Goal: Transaction & Acquisition: Purchase product/service

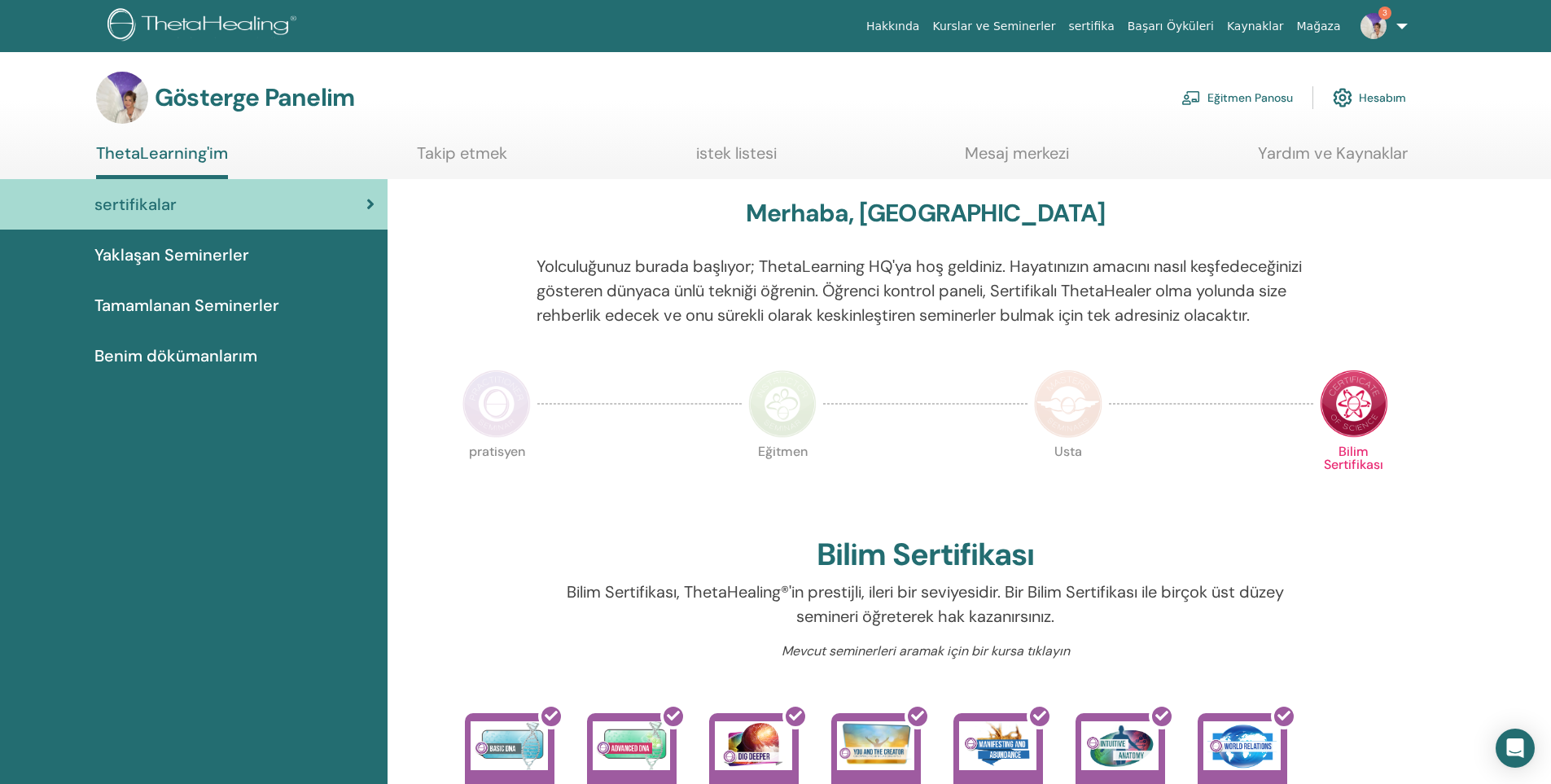
click at [1247, 100] on font "Eğitmen Panosu" at bounding box center [1250, 98] width 85 height 14
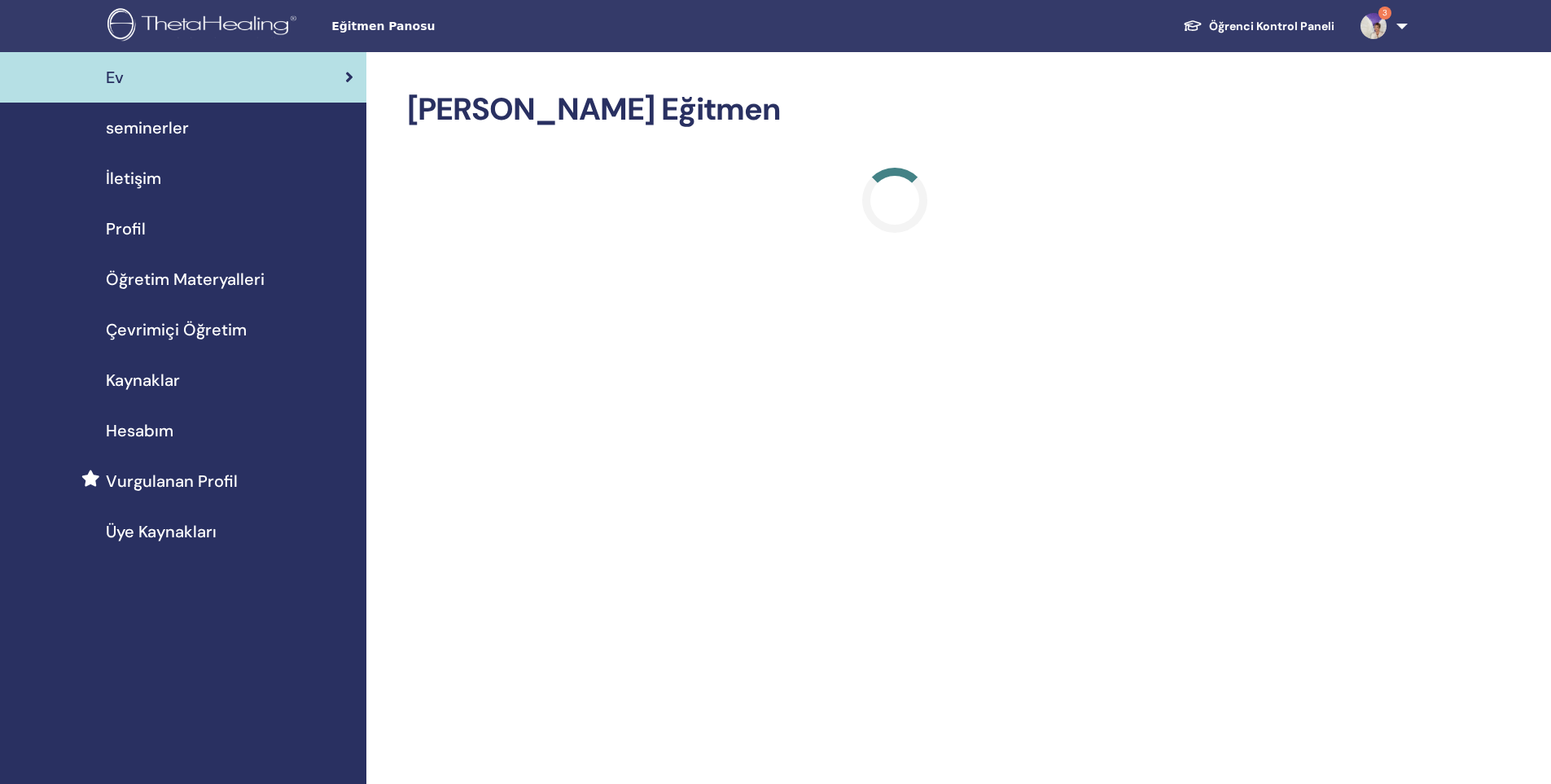
click at [169, 127] on span "seminerler" at bounding box center [147, 127] width 84 height 24
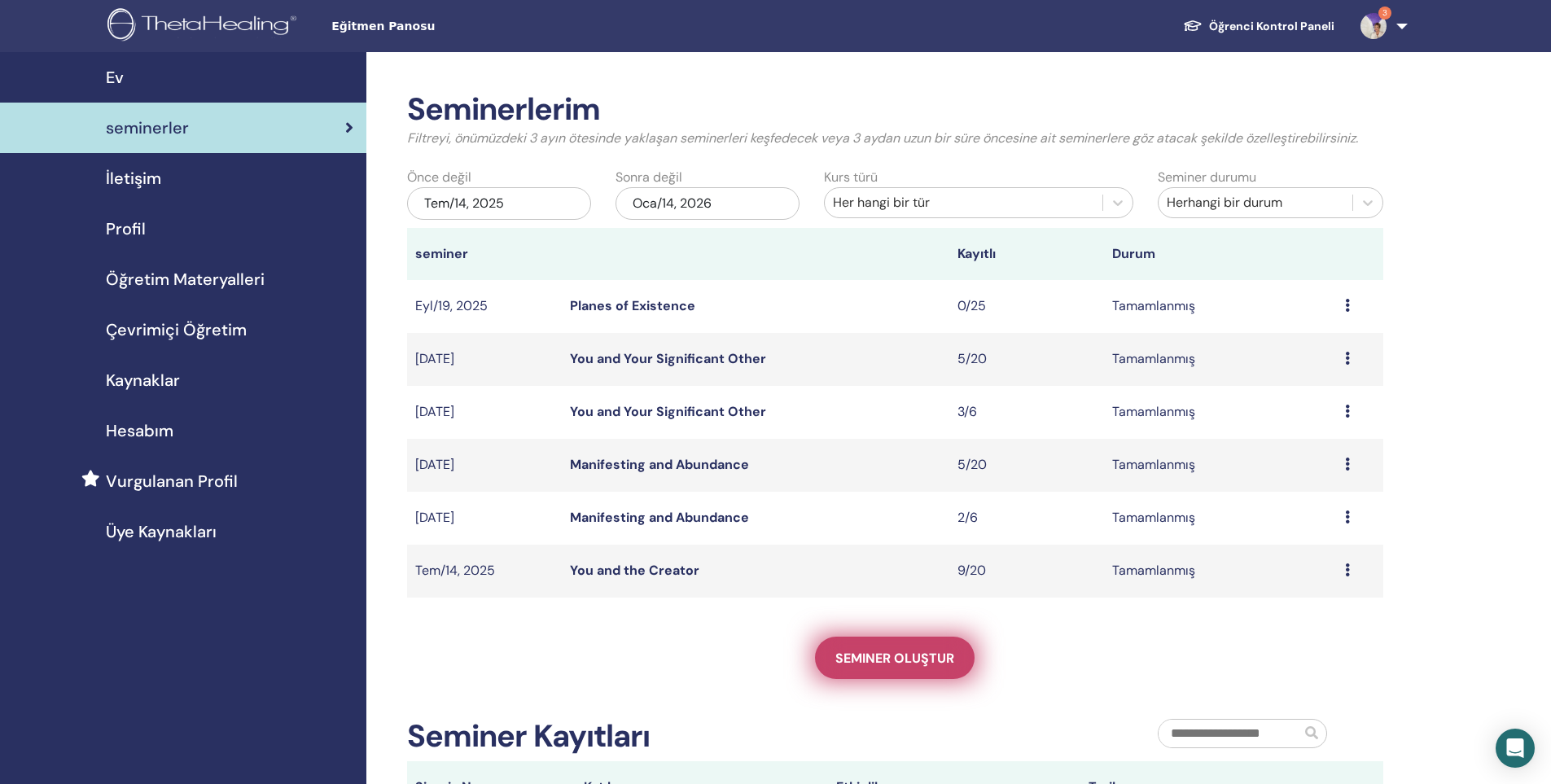
click at [939, 655] on span "Seminer oluştur" at bounding box center [895, 658] width 119 height 17
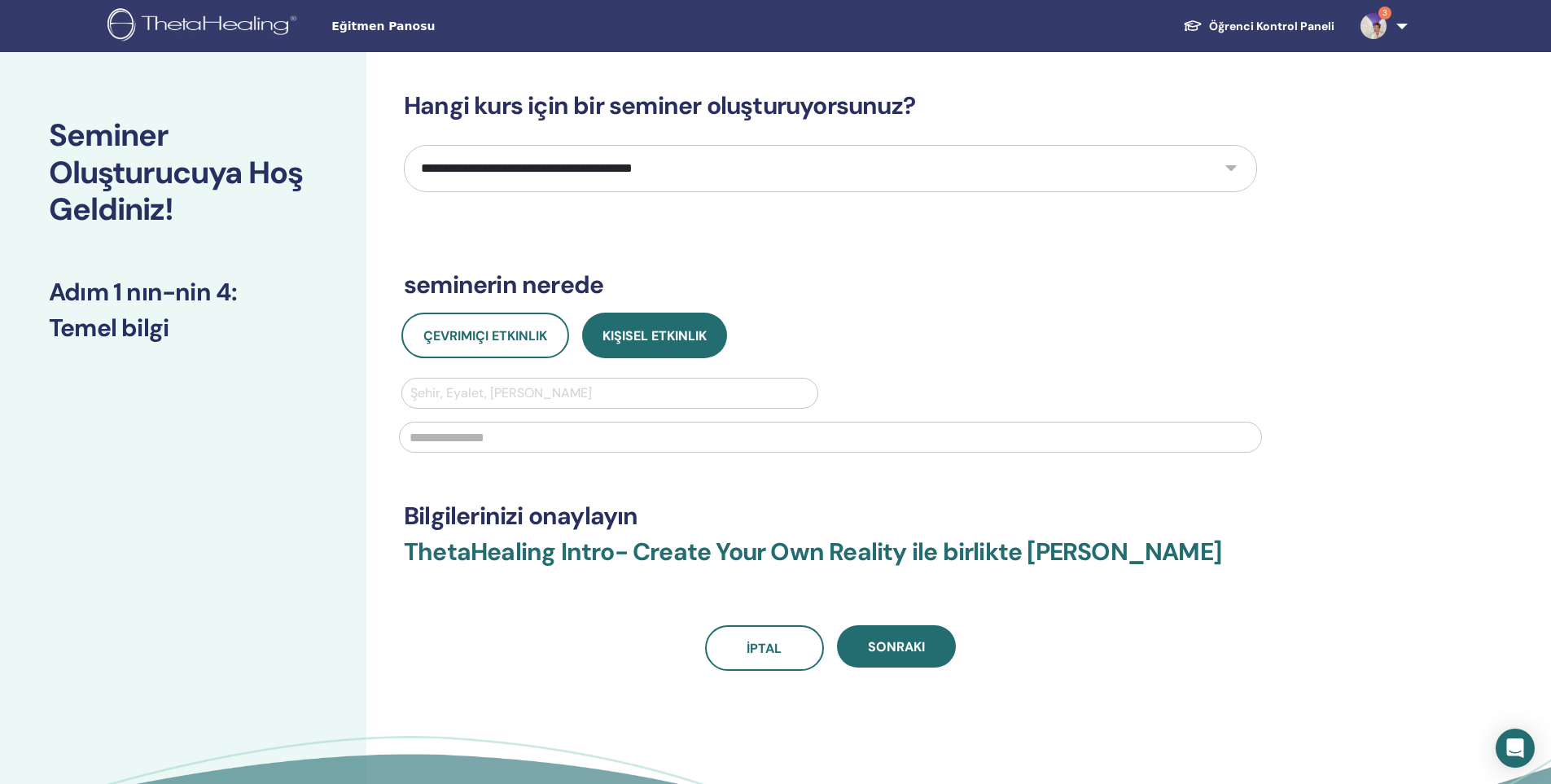
click at [546, 154] on select "**********" at bounding box center [830, 168] width 853 height 47
click at [530, 177] on select "**********" at bounding box center [830, 168] width 853 height 47
select select "*"
click at [404, 145] on select "**********" at bounding box center [830, 168] width 853 height 47
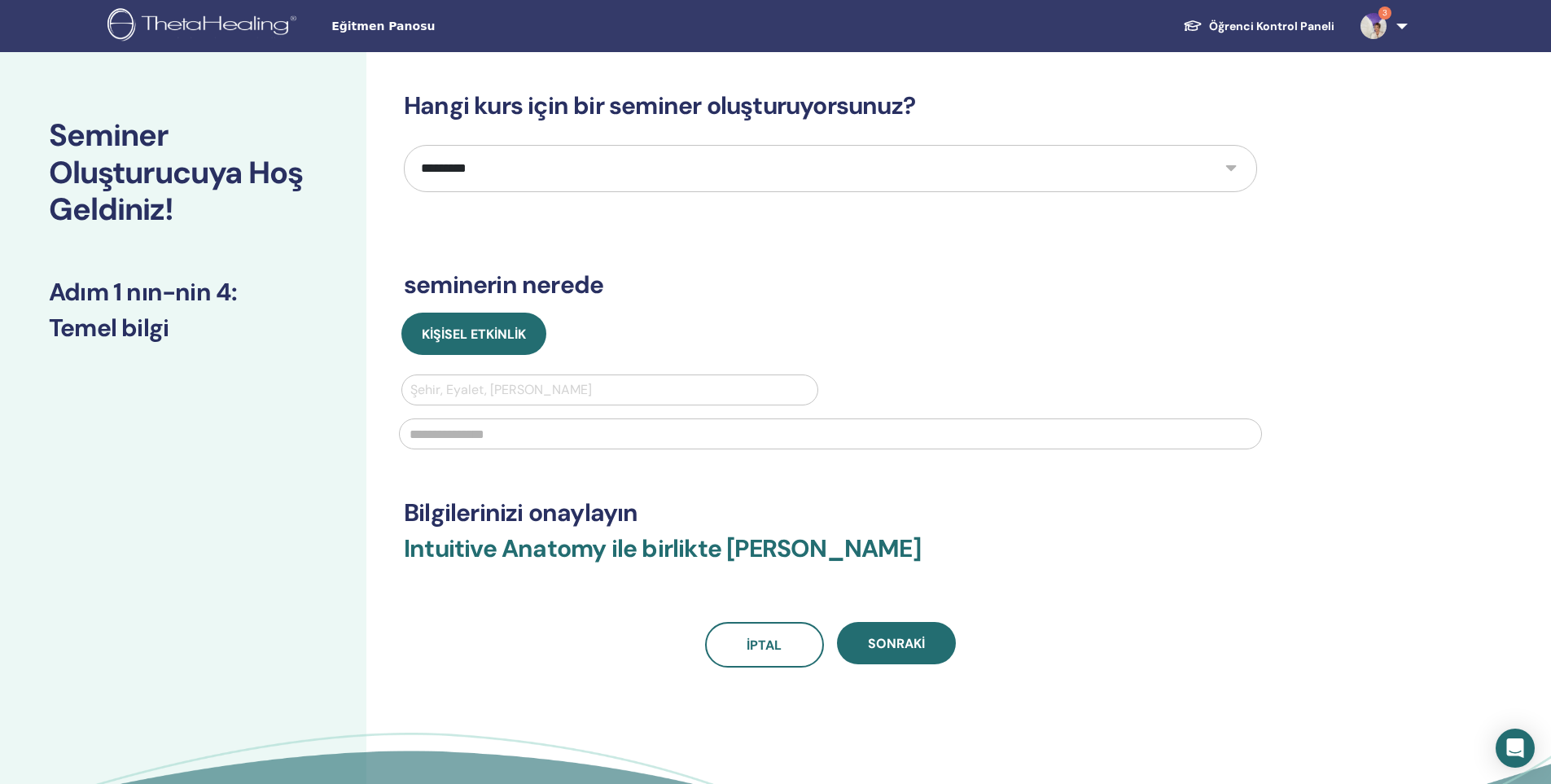
click at [1382, 30] on img at bounding box center [1373, 26] width 26 height 26
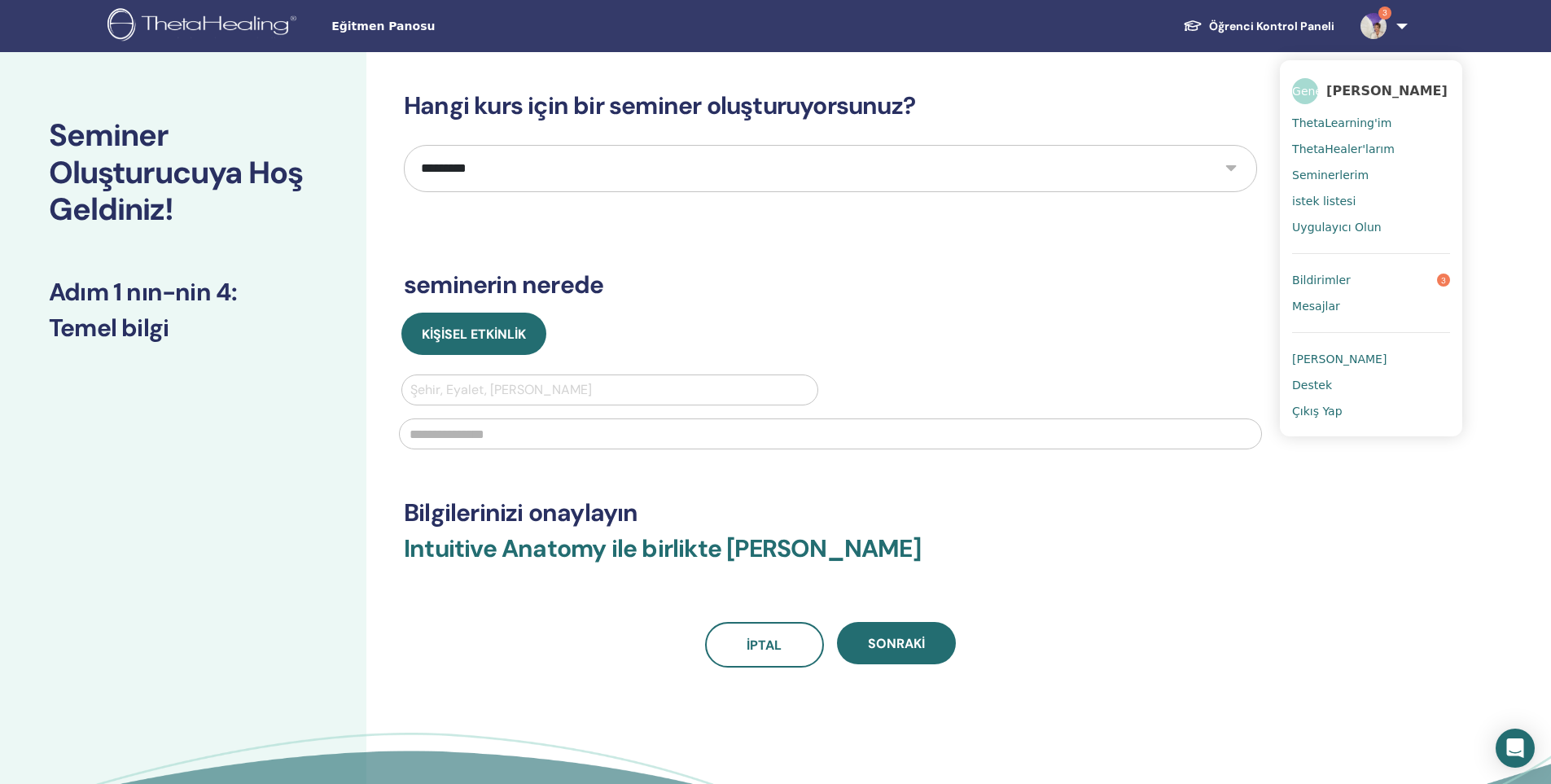
click at [1190, 102] on h3 "Hangi kurs için bir seminer oluşturuyorsunuz?" at bounding box center [830, 106] width 853 height 30
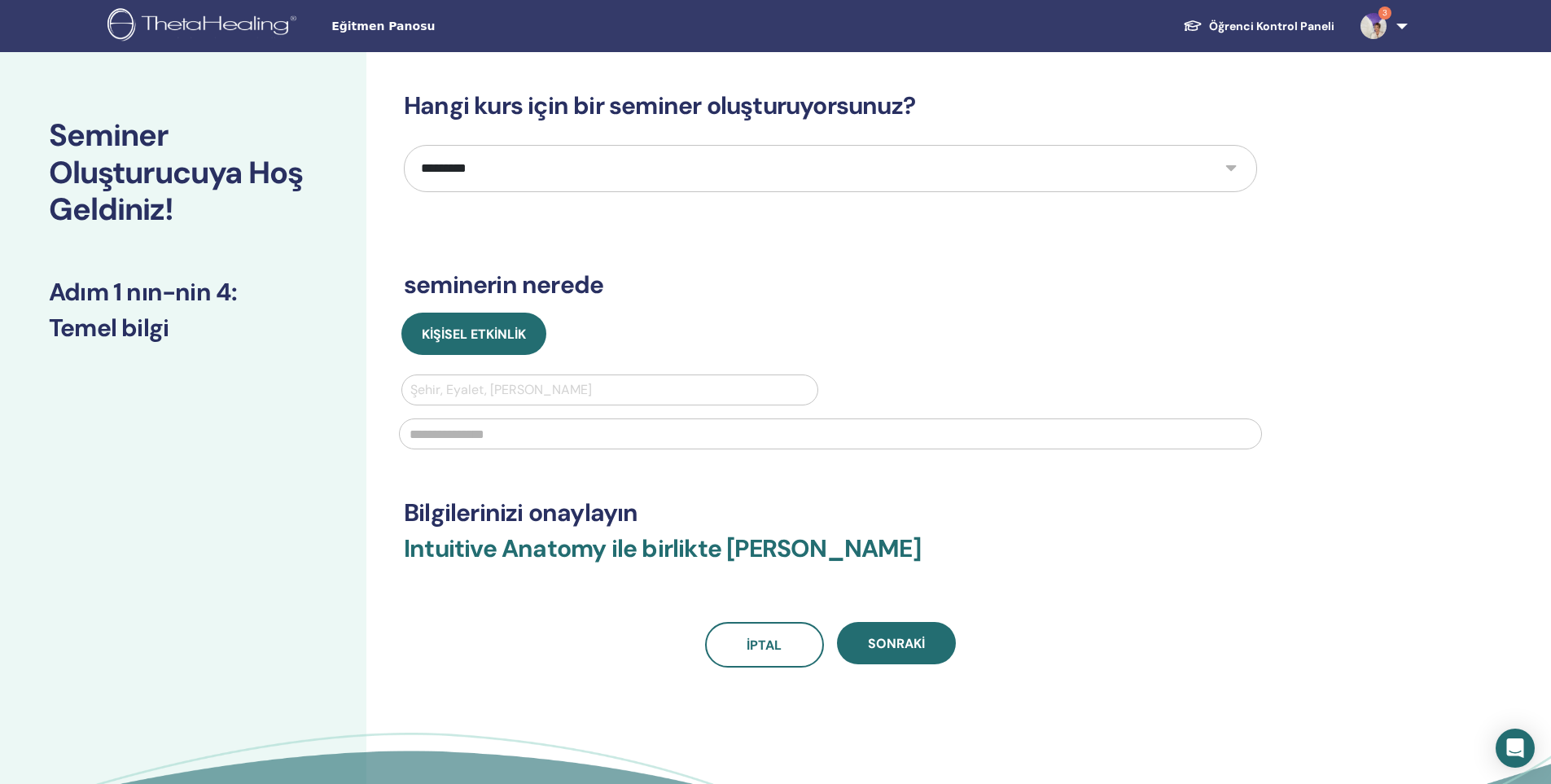
click at [253, 22] on img at bounding box center [204, 26] width 195 height 36
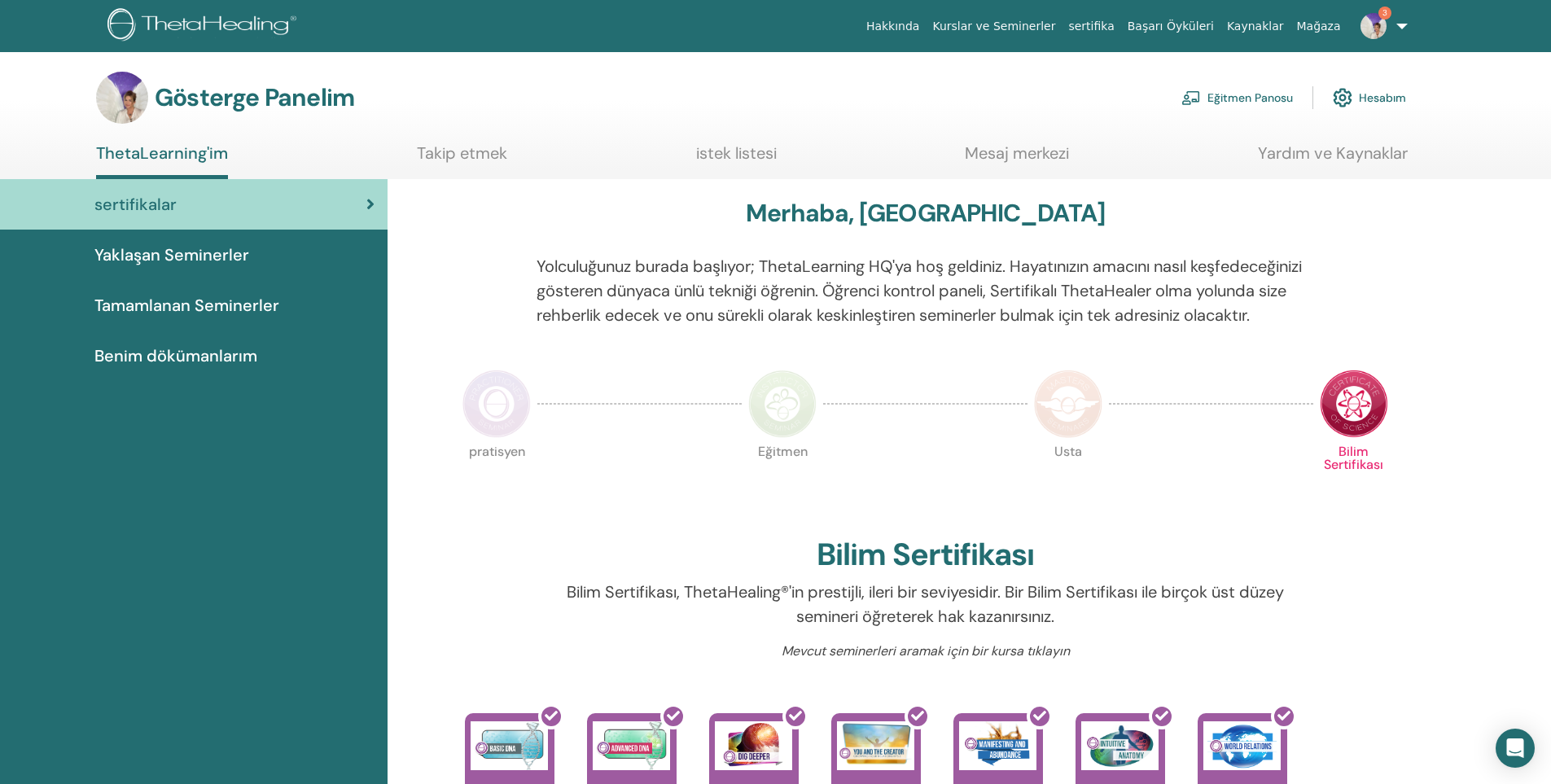
click at [1233, 100] on font "Eğitmen Panosu" at bounding box center [1250, 98] width 85 height 14
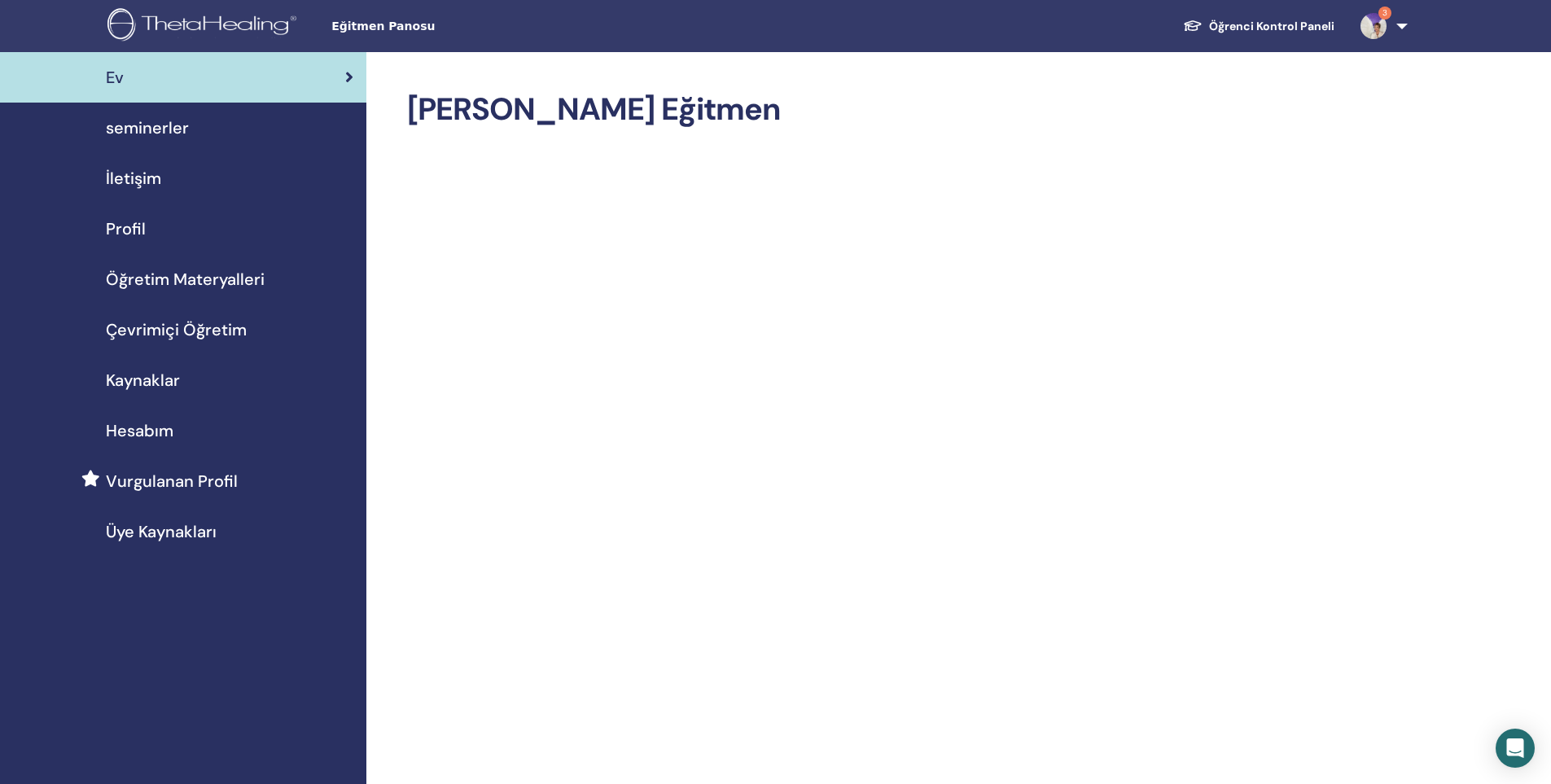
click at [181, 332] on span "Çevrimiçi Öğretim" at bounding box center [176, 329] width 141 height 24
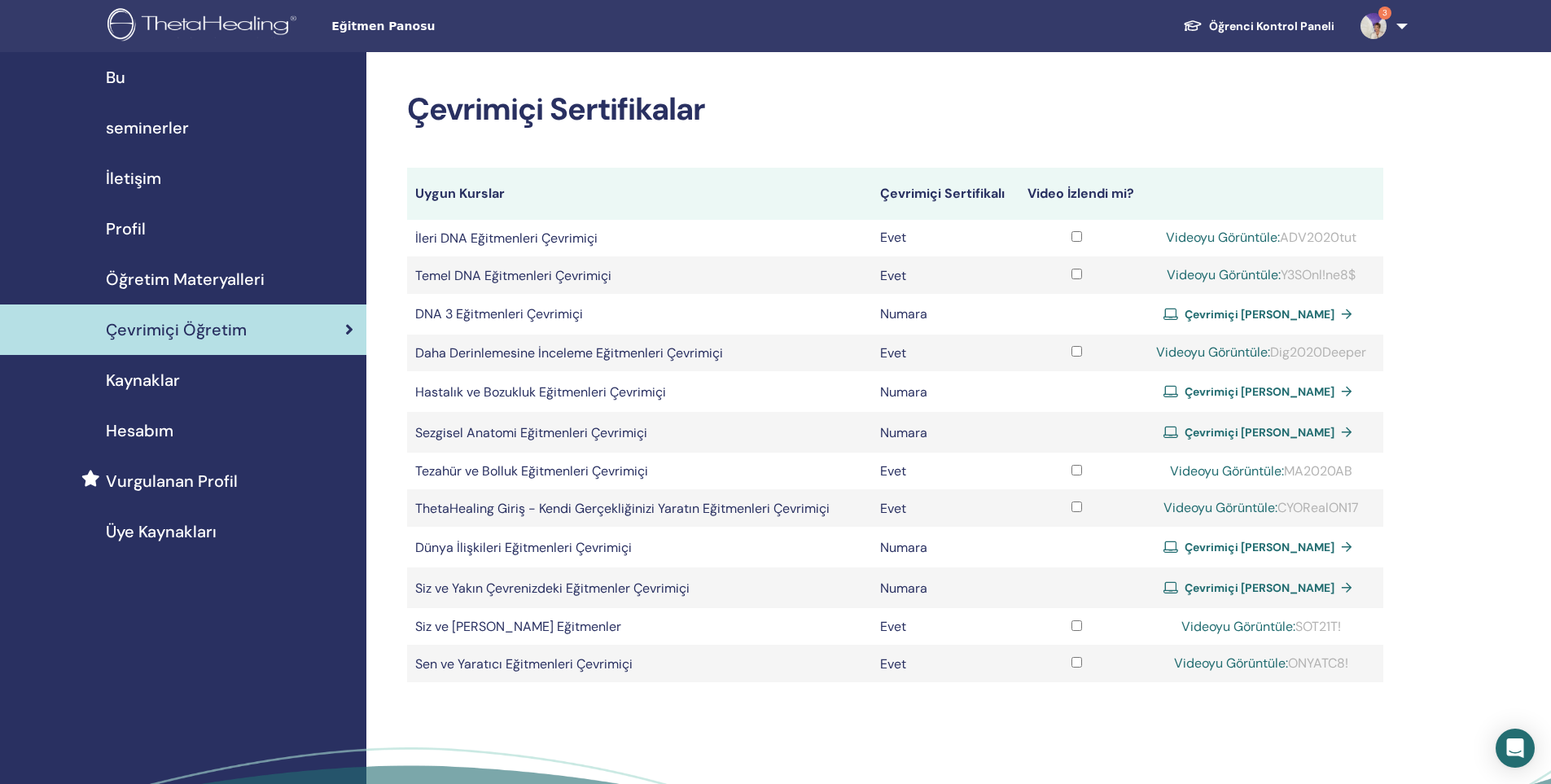
click at [1226, 435] on font "Çevrimiçi Sertifika Alın" at bounding box center [1260, 432] width 150 height 14
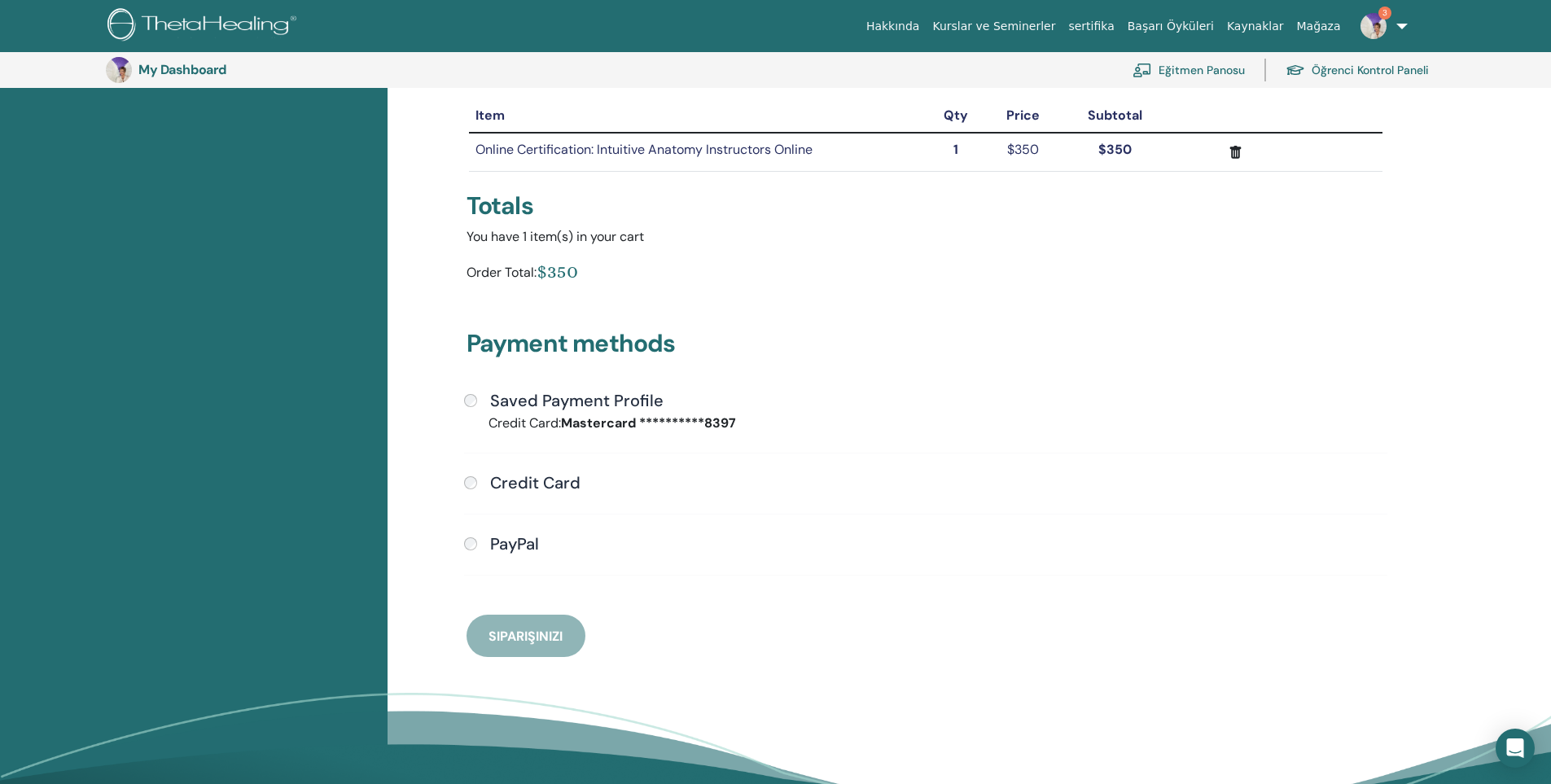
scroll to position [199, 0]
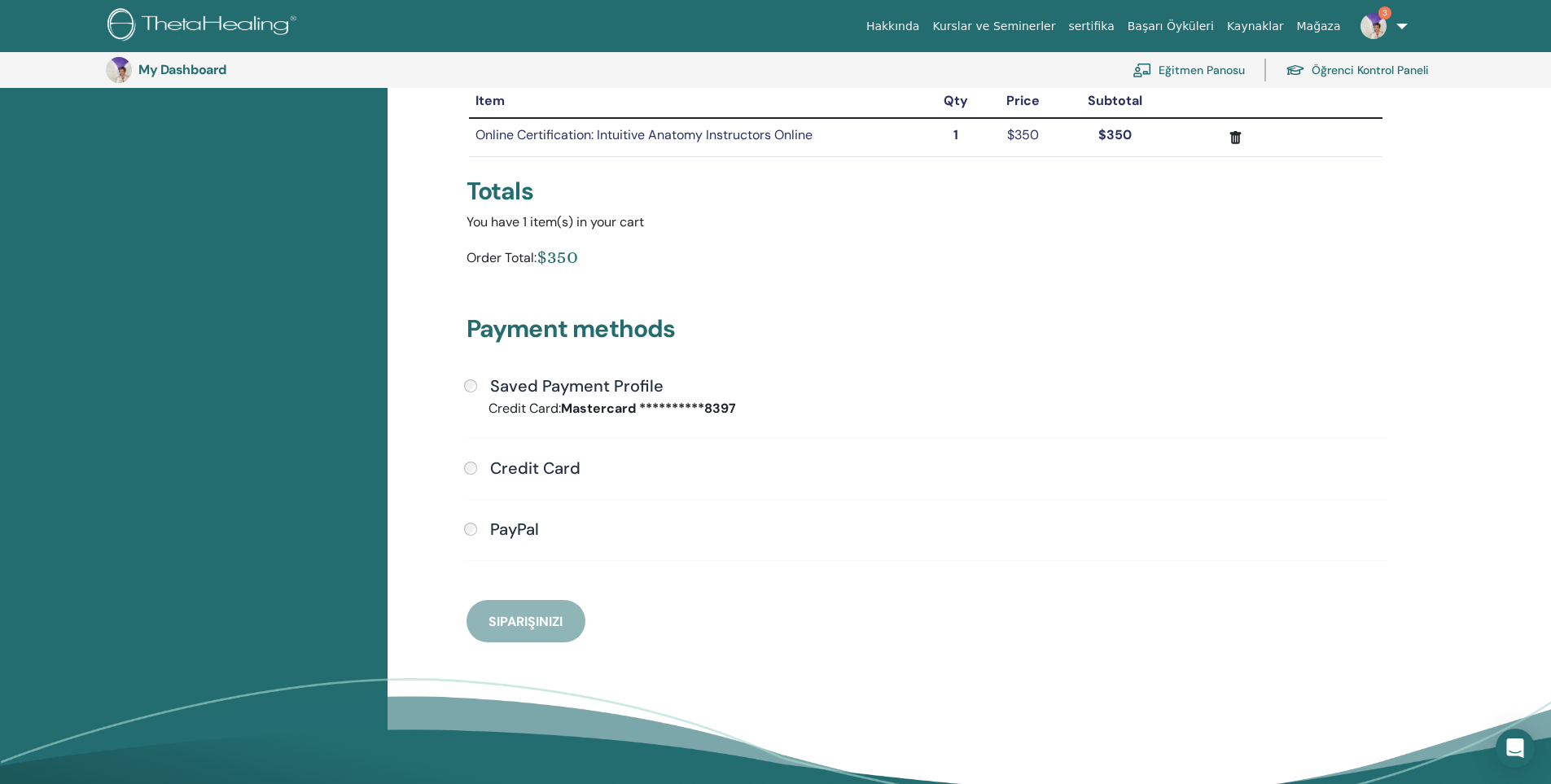
click at [475, 461] on div "Credit Card" at bounding box center [926, 469] width 923 height 21
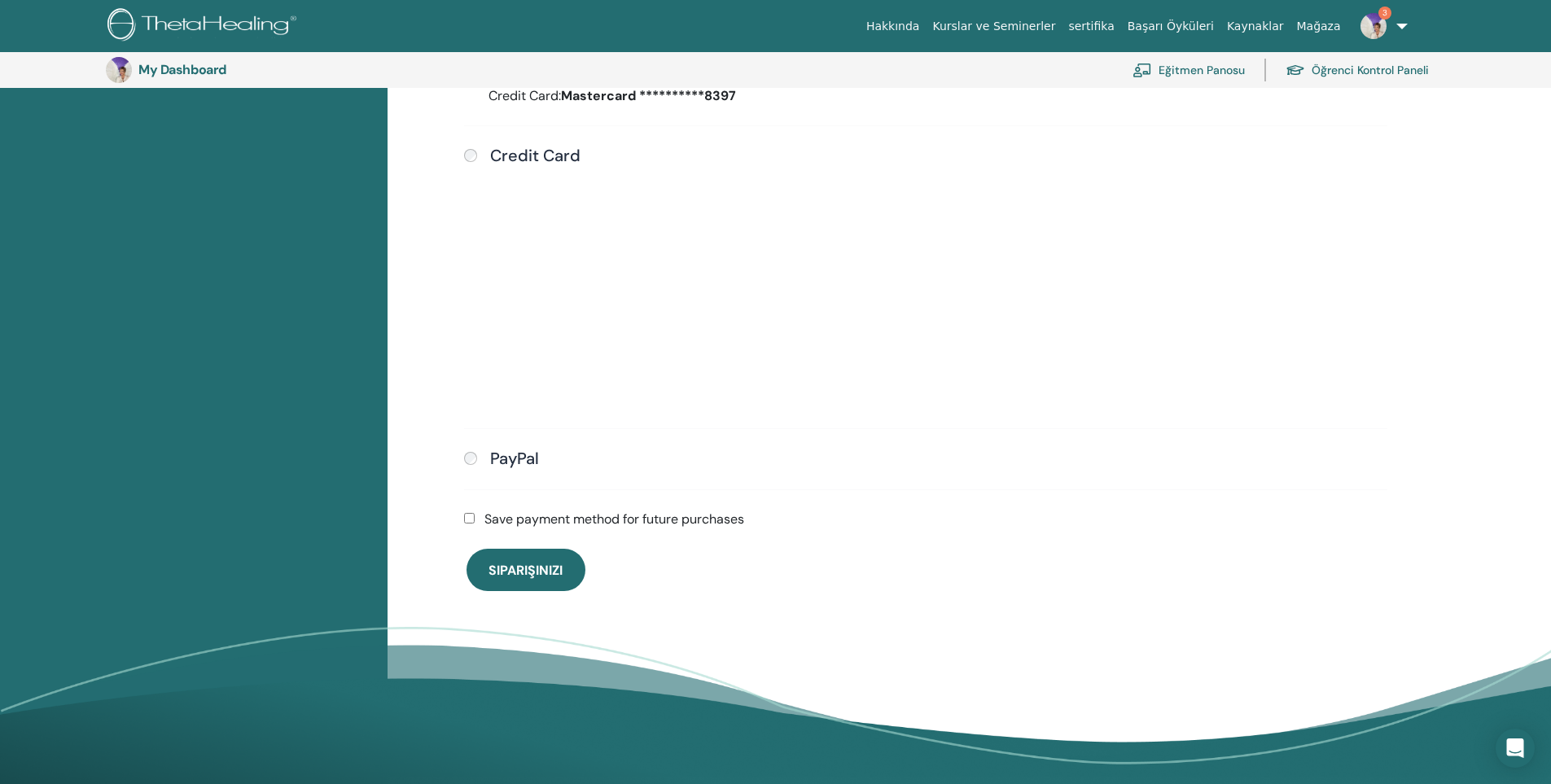
scroll to position [524, 0]
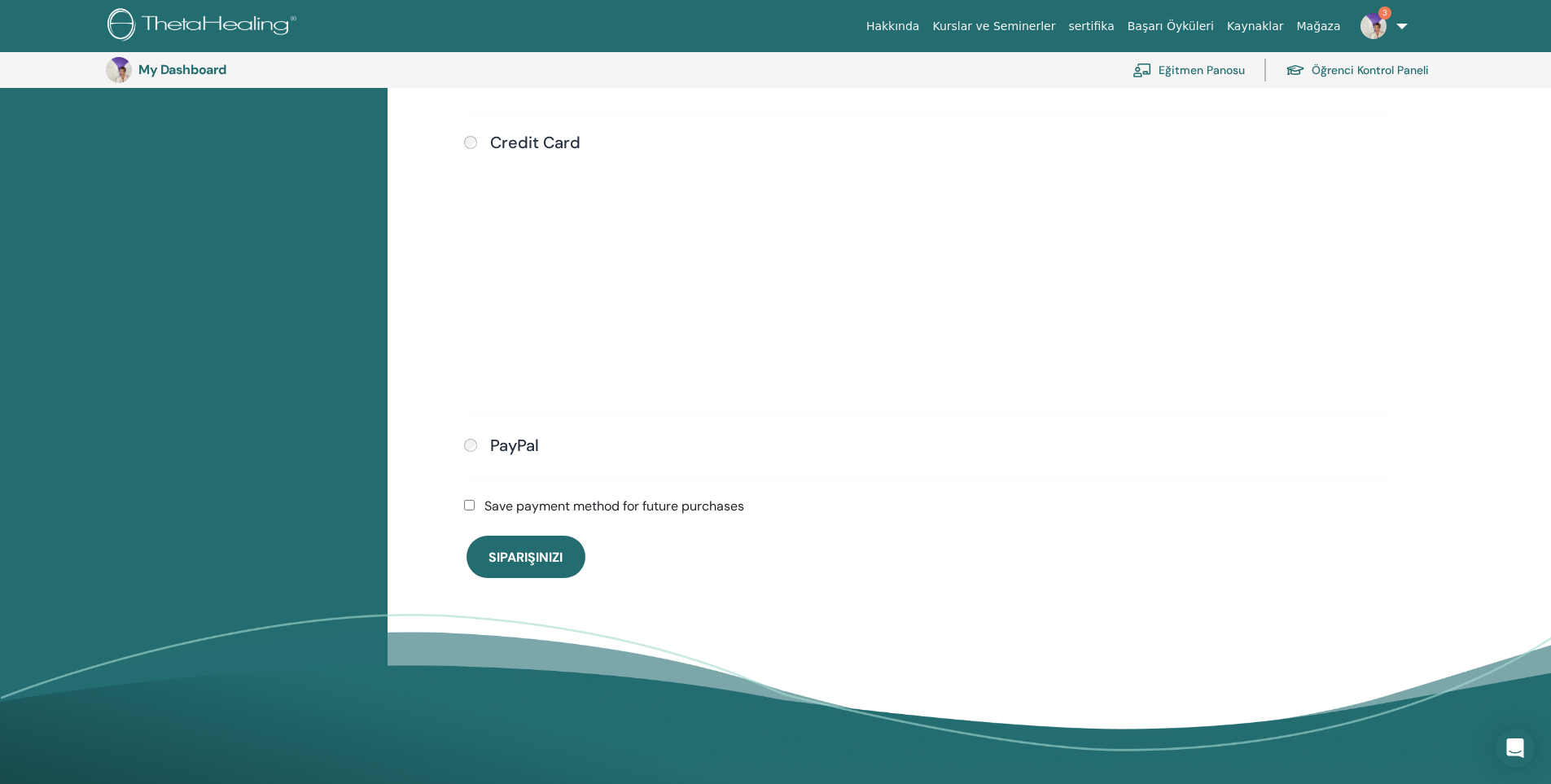
click at [608, 501] on label "Save payment method for future purchases" at bounding box center [614, 507] width 260 height 19
click at [544, 558] on span "Siparişinizi" at bounding box center [525, 558] width 74 height 17
